Goal: Check status: Check status

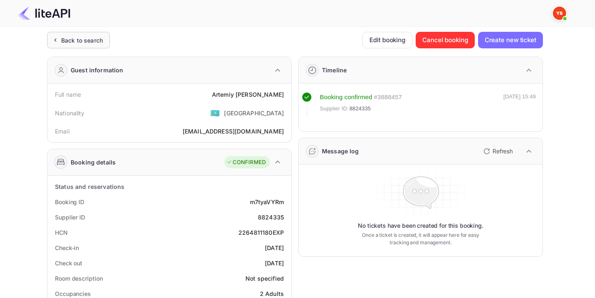
click at [93, 37] on div "Back to search" at bounding box center [82, 40] width 42 height 9
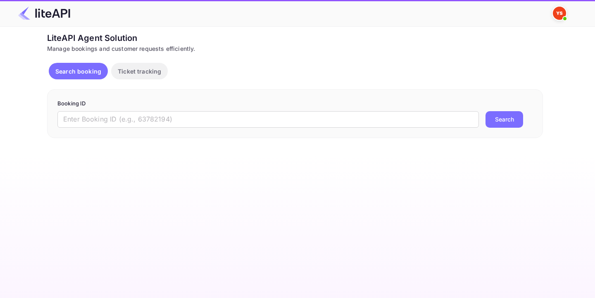
click at [301, 128] on div "Booking ID ​ Search" at bounding box center [295, 113] width 496 height 49
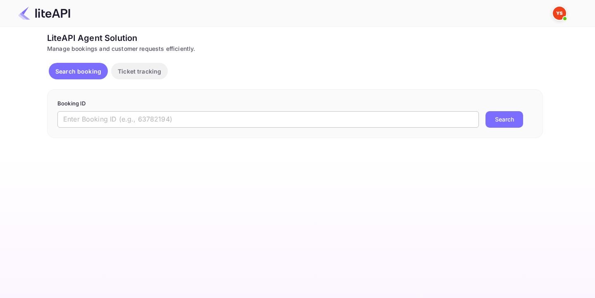
click at [302, 127] on input "text" at bounding box center [268, 119] width 422 height 17
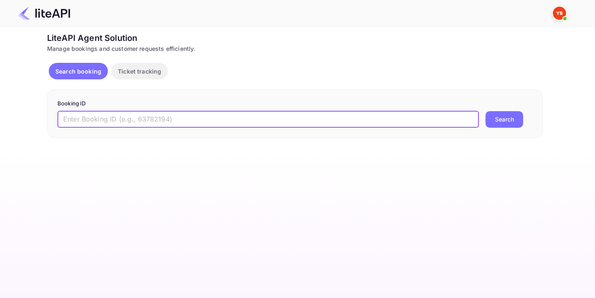
paste input "8927980"
type input "8927980"
click at [486, 111] on button "Search" at bounding box center [505, 119] width 38 height 17
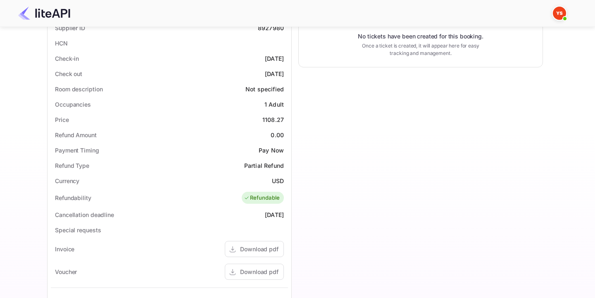
scroll to position [189, 0]
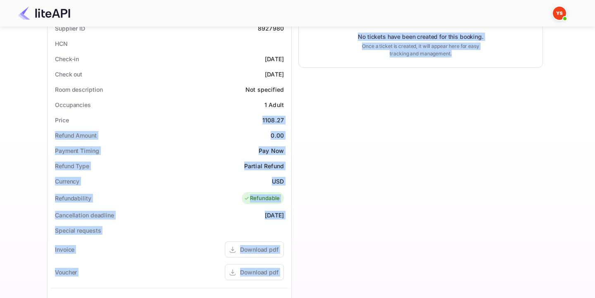
drag, startPoint x: 261, startPoint y: 119, endPoint x: 293, endPoint y: 119, distance: 31.8
click at [293, 119] on div "Guest information Full name [PERSON_NAME] Nationality 🇰🇿 [DEMOGRAPHIC_DATA] Ema…" at bounding box center [291, 154] width 503 height 587
copy div "1108.27 Refund Amount 0.00 Payment Timing Pay Now Refund Type Partial Refund Cu…"
click at [276, 122] on div "1108.27" at bounding box center [272, 120] width 21 height 9
drag, startPoint x: 257, startPoint y: 119, endPoint x: 294, endPoint y: 119, distance: 37.2
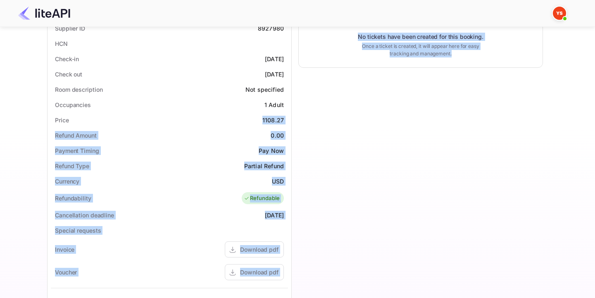
click at [294, 119] on div "Guest information Full name [PERSON_NAME] Nationality 🇰🇿 [DEMOGRAPHIC_DATA] Ema…" at bounding box center [291, 154] width 503 height 587
click at [294, 119] on div "Timeline Booking confirmed # 3908591 Supplier ID: 8927980 [DATE] 11:10 Message …" at bounding box center [417, 154] width 251 height 587
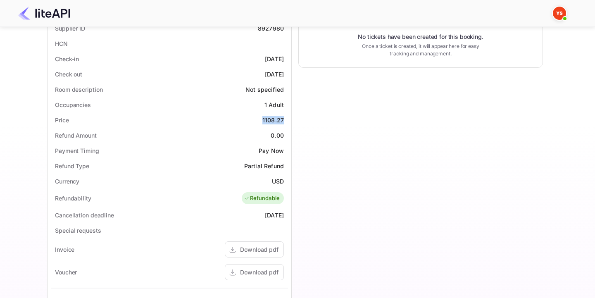
drag, startPoint x: 261, startPoint y: 119, endPoint x: 288, endPoint y: 121, distance: 27.0
click at [288, 121] on div "Price 1108.27" at bounding box center [169, 119] width 237 height 15
copy div "1108.27"
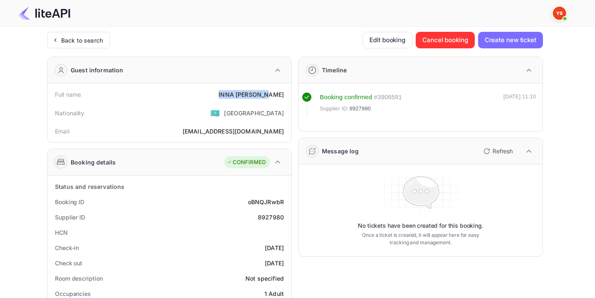
drag, startPoint x: 230, startPoint y: 100, endPoint x: 286, endPoint y: 88, distance: 57.0
click at [286, 88] on div "Full name [PERSON_NAME]" at bounding box center [169, 94] width 237 height 15
copy div "[PERSON_NAME]"
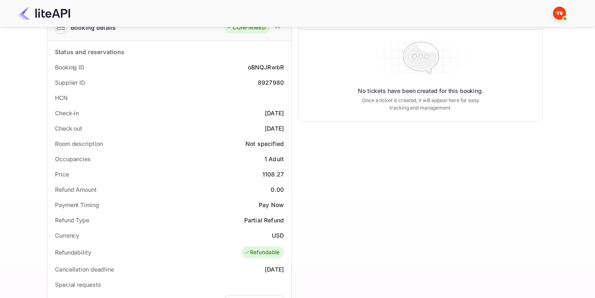
scroll to position [134, 0]
drag, startPoint x: 252, startPoint y: 169, endPoint x: 285, endPoint y: 172, distance: 33.1
click at [285, 172] on div "Price 1108.27" at bounding box center [169, 174] width 237 height 15
copy div "1108.27"
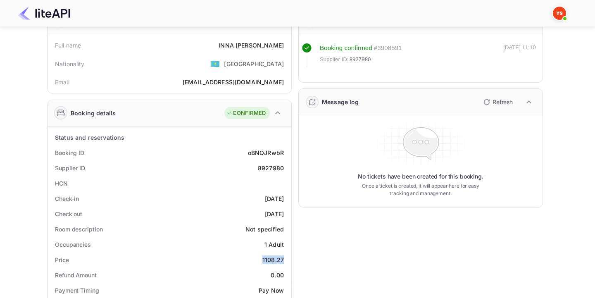
scroll to position [61, 0]
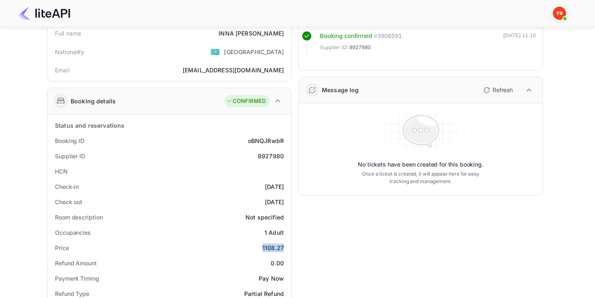
click at [268, 152] on div "8927980" at bounding box center [271, 156] width 26 height 9
copy div "8927980"
